Goal: Task Accomplishment & Management: Manage account settings

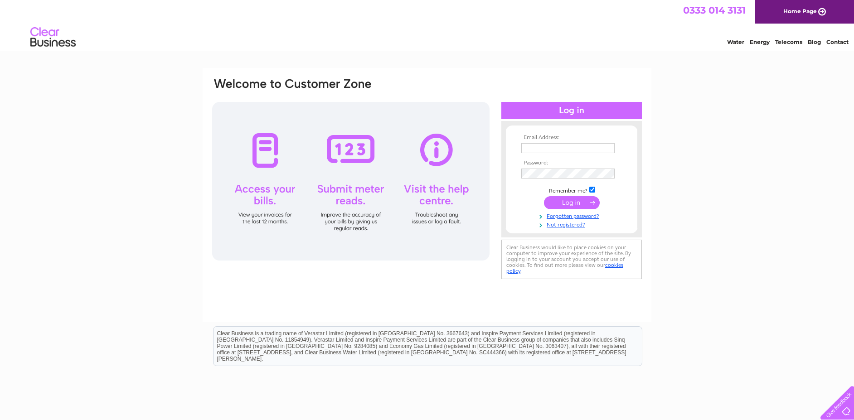
type input "[EMAIL_ADDRESS][DOMAIN_NAME]"
click at [566, 201] on input "submit" at bounding box center [572, 202] width 56 height 13
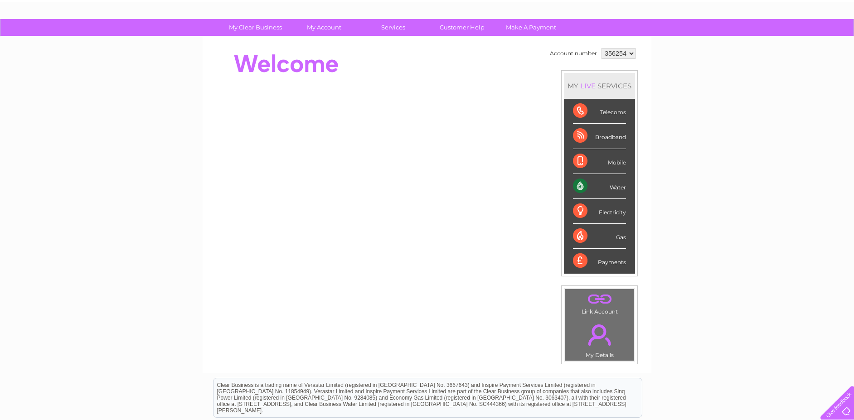
scroll to position [45, 0]
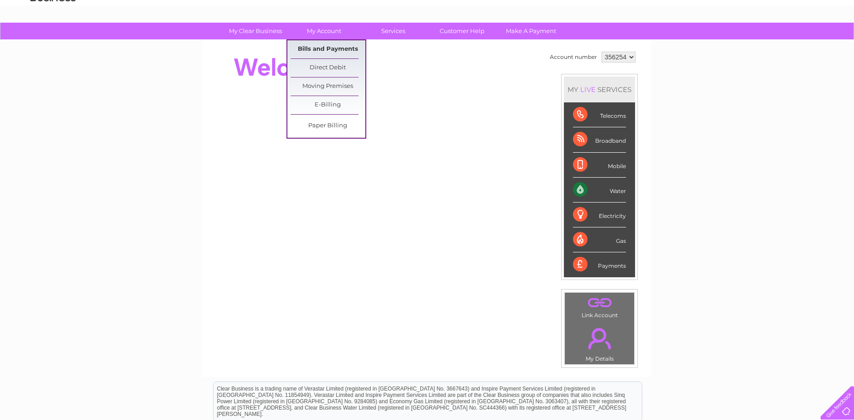
click at [316, 48] on link "Bills and Payments" at bounding box center [327, 49] width 75 height 18
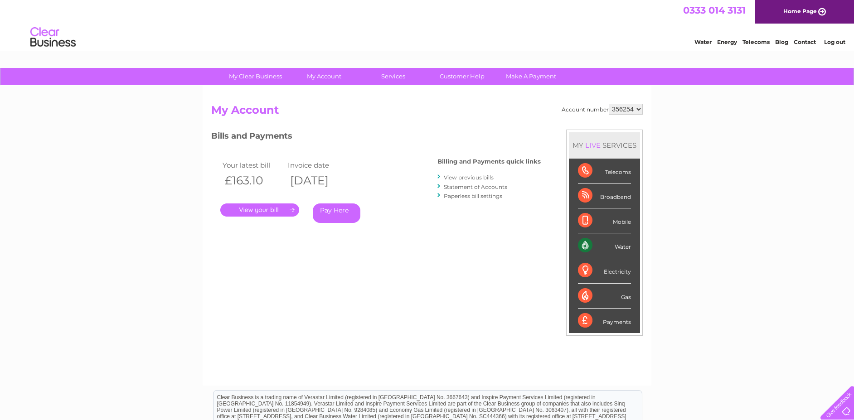
click at [261, 208] on link "." at bounding box center [259, 209] width 79 height 13
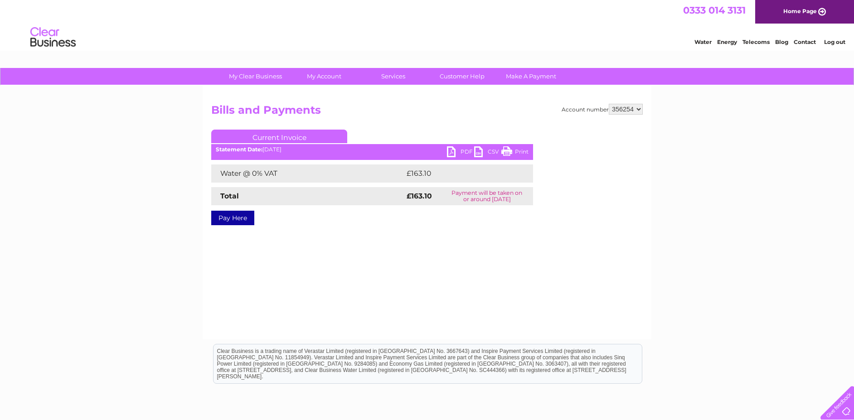
click at [451, 152] on link "PDF" at bounding box center [460, 152] width 27 height 13
click at [449, 154] on link "PDF" at bounding box center [460, 152] width 27 height 13
